Goal: Information Seeking & Learning: Learn about a topic

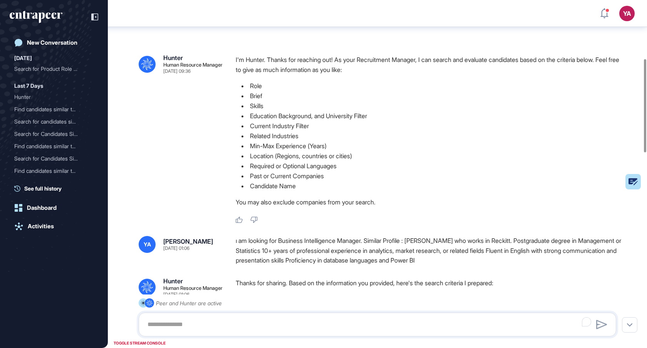
scroll to position [218, 0]
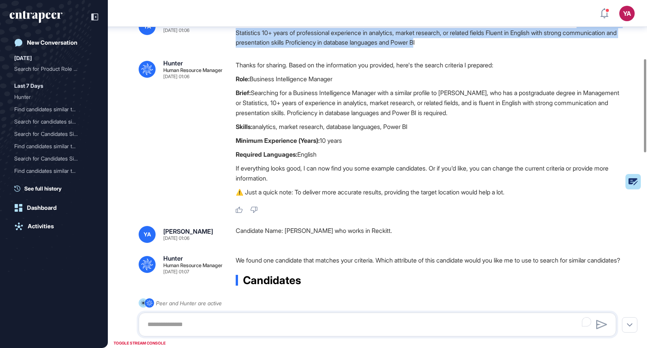
drag, startPoint x: 237, startPoint y: 33, endPoint x: 506, endPoint y: 45, distance: 270.0
click at [506, 45] on div "ı am looking for Business Intelligence Manager. Similar Profile : [PERSON_NAME]…" at bounding box center [429, 33] width 387 height 30
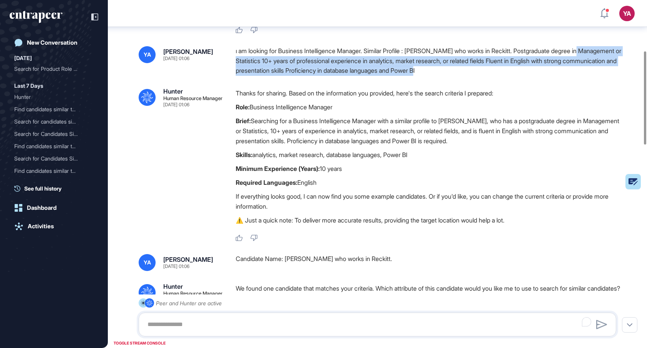
scroll to position [180, 0]
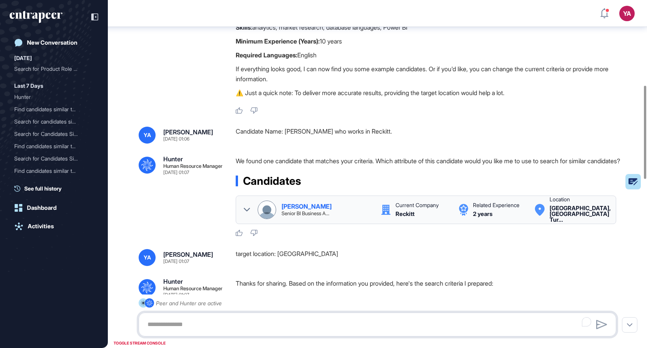
scroll to position [316, 0]
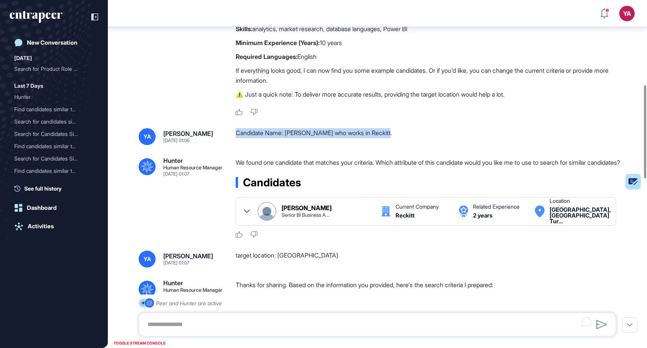
drag, startPoint x: 393, startPoint y: 134, endPoint x: 236, endPoint y: 133, distance: 157.6
click at [236, 133] on div "Candidate Name: [PERSON_NAME] who works in Reckitt." at bounding box center [429, 136] width 387 height 17
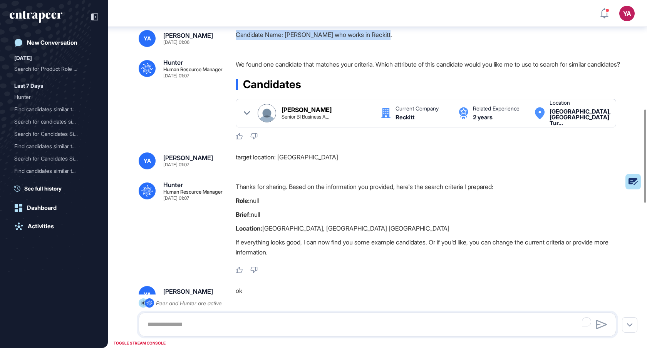
scroll to position [404, 0]
